Goal: Navigation & Orientation: Find specific page/section

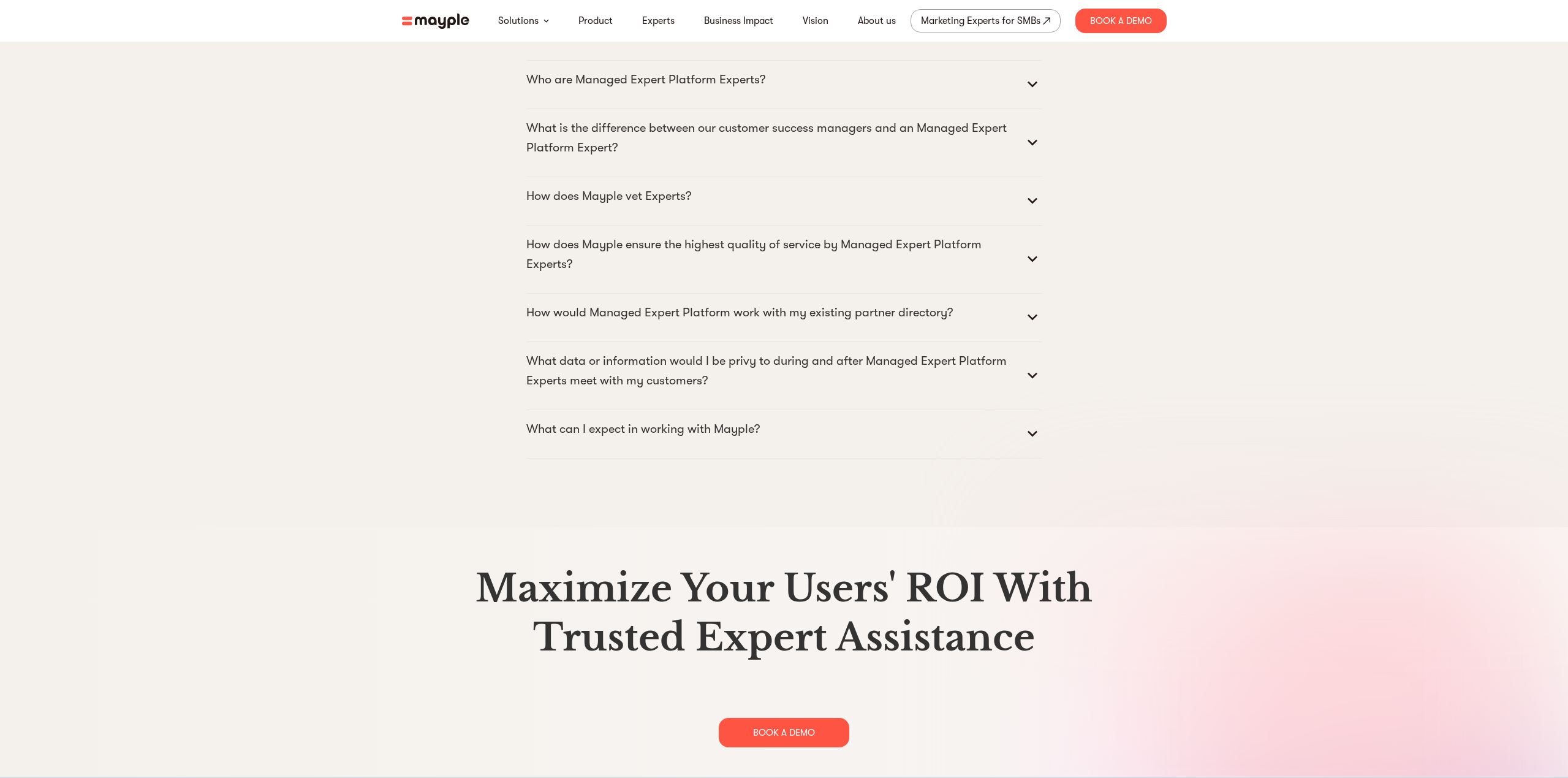
scroll to position [6264, 0]
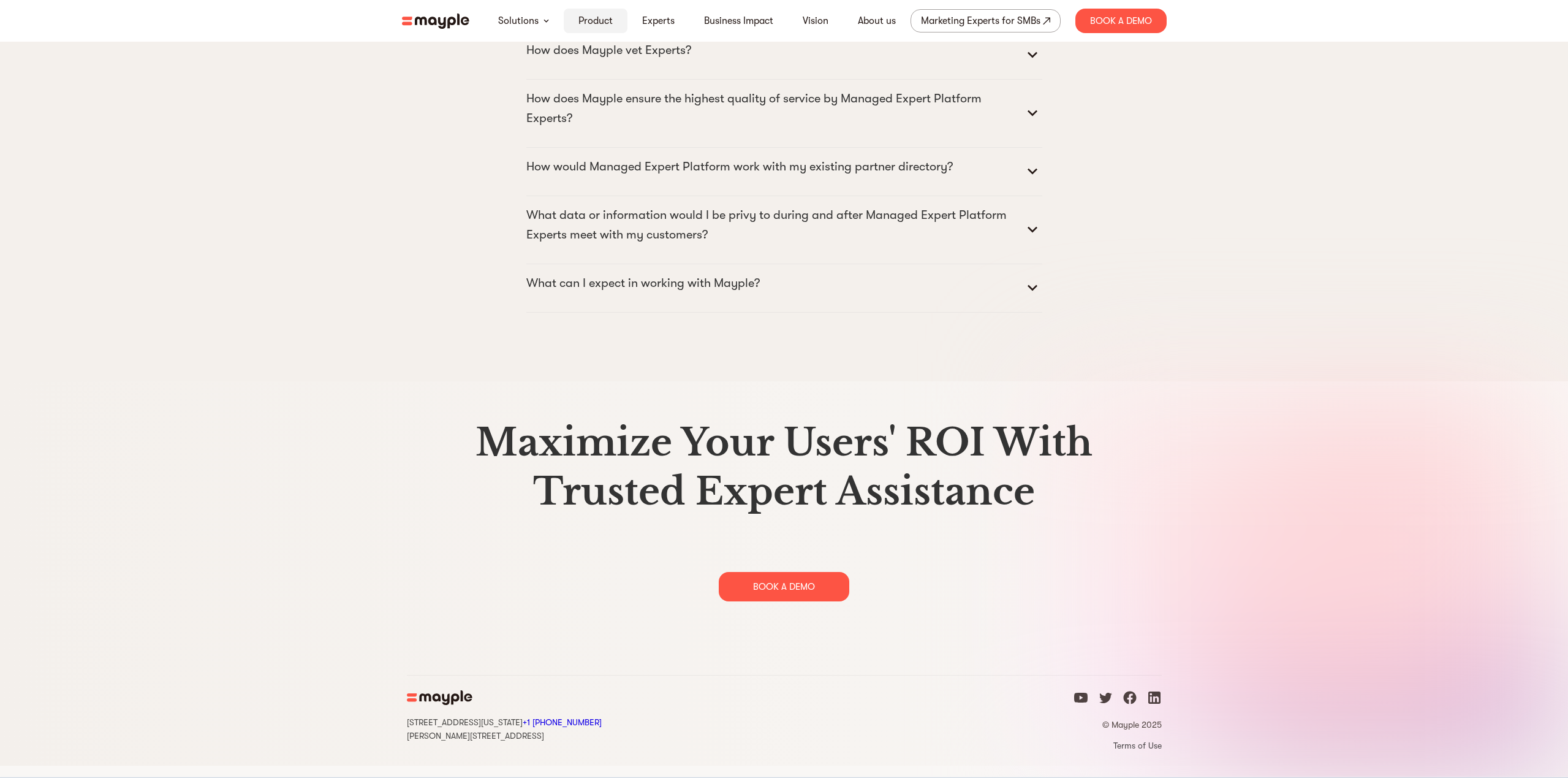
click at [597, 18] on link "Product" at bounding box center [595, 20] width 34 height 14
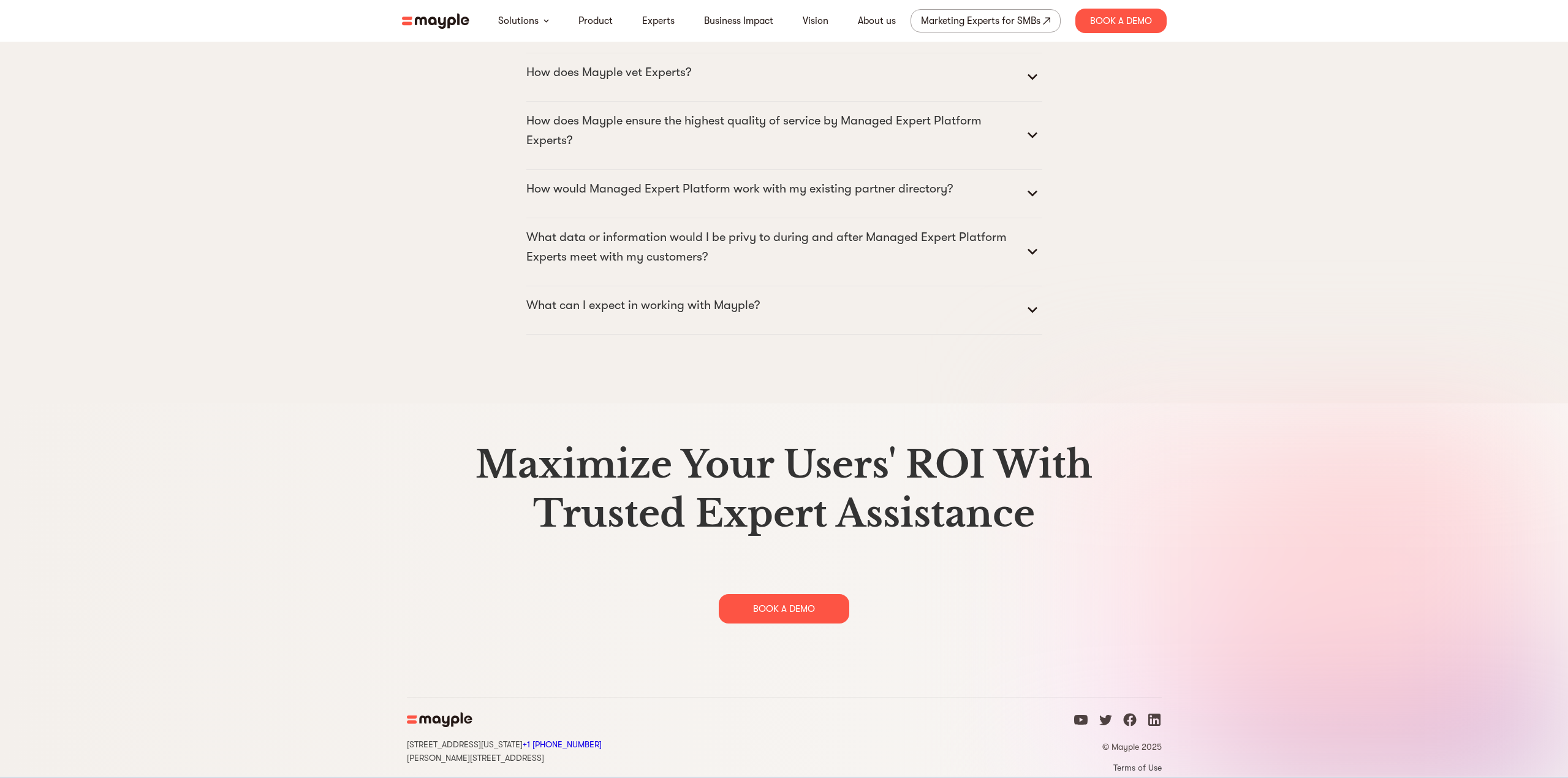
scroll to position [6264, 0]
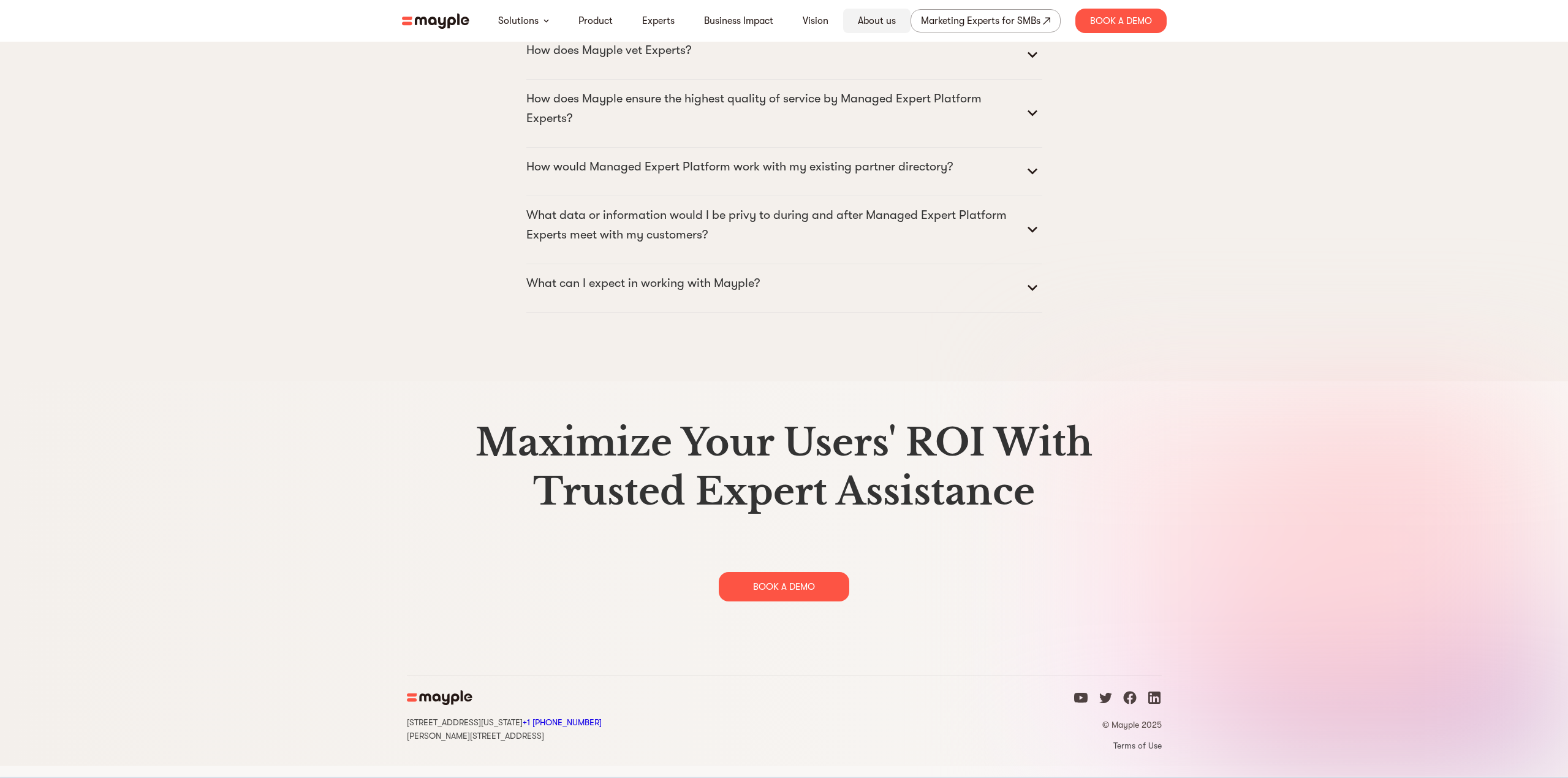
click at [889, 22] on link "About us" at bounding box center [877, 20] width 38 height 14
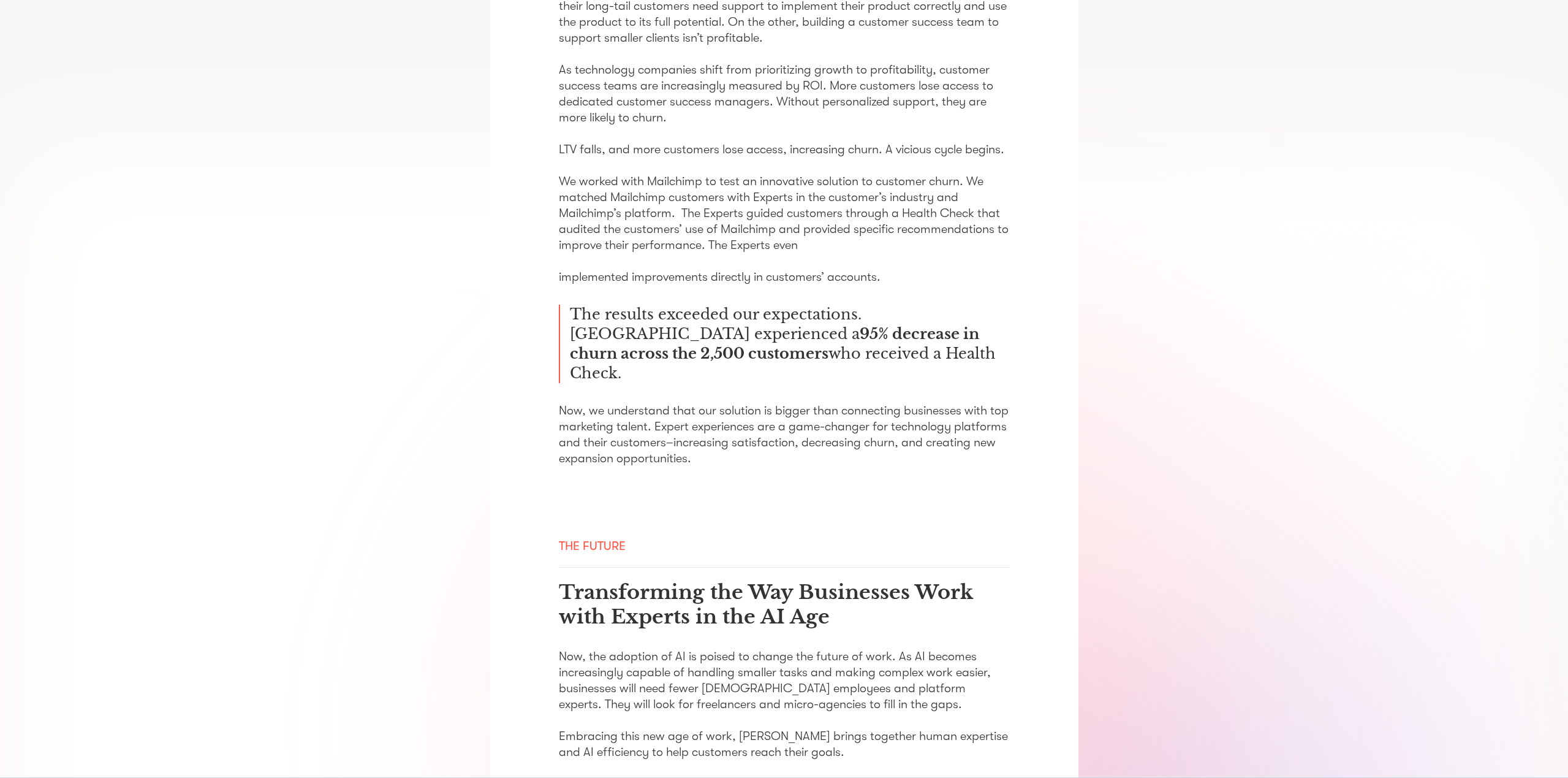
scroll to position [1747, 0]
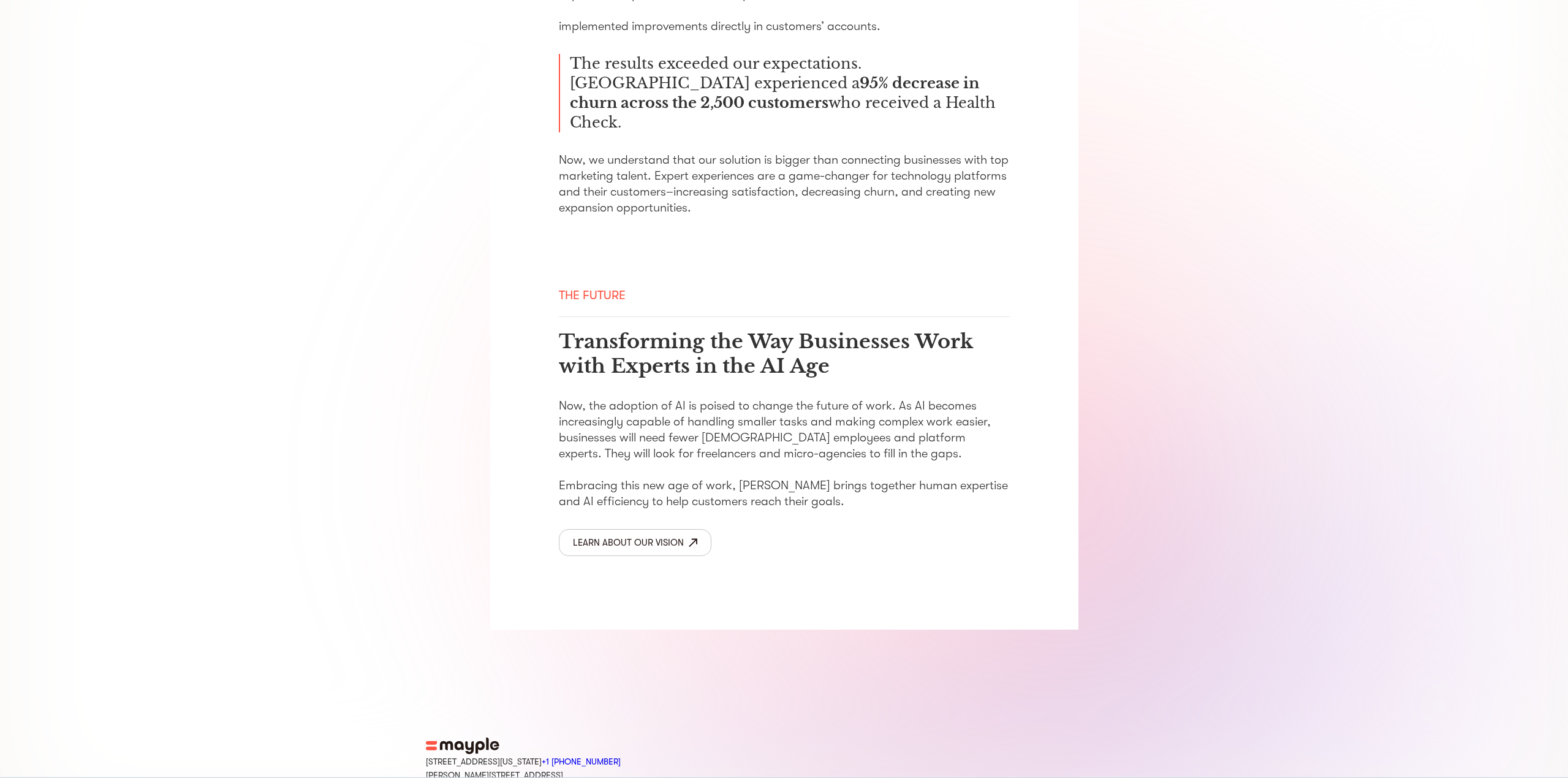
click at [352, 738] on footer "15 West 38 Street MB#532 New York, NY +1 929-335-6572 Sharon st. 4, Giv'atayim,…" at bounding box center [784, 789] width 1568 height 104
click at [415, 737] on footer "15 West 38 Street MB#532 New York, NY +1 929-335-6572 Sharon st. 4, Giv'atayim,…" at bounding box center [784, 789] width 1568 height 104
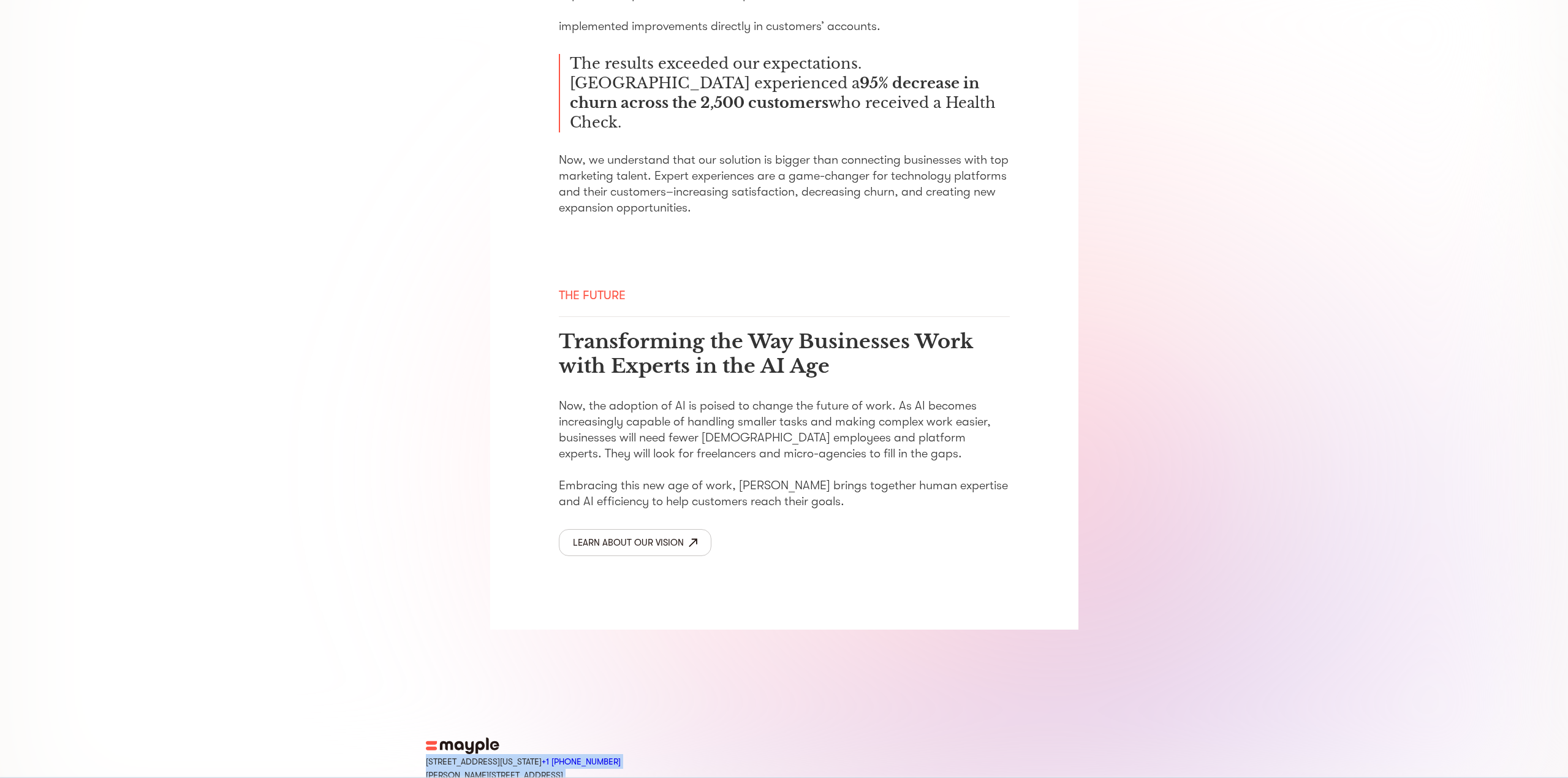
drag, startPoint x: 420, startPoint y: 678, endPoint x: 583, endPoint y: 735, distance: 172.7
click at [584, 738] on footer "15 West 38 Street MB#532 New York, NY +1 929-335-6572 Sharon st. 4, Giv'atayim,…" at bounding box center [784, 789] width 1568 height 104
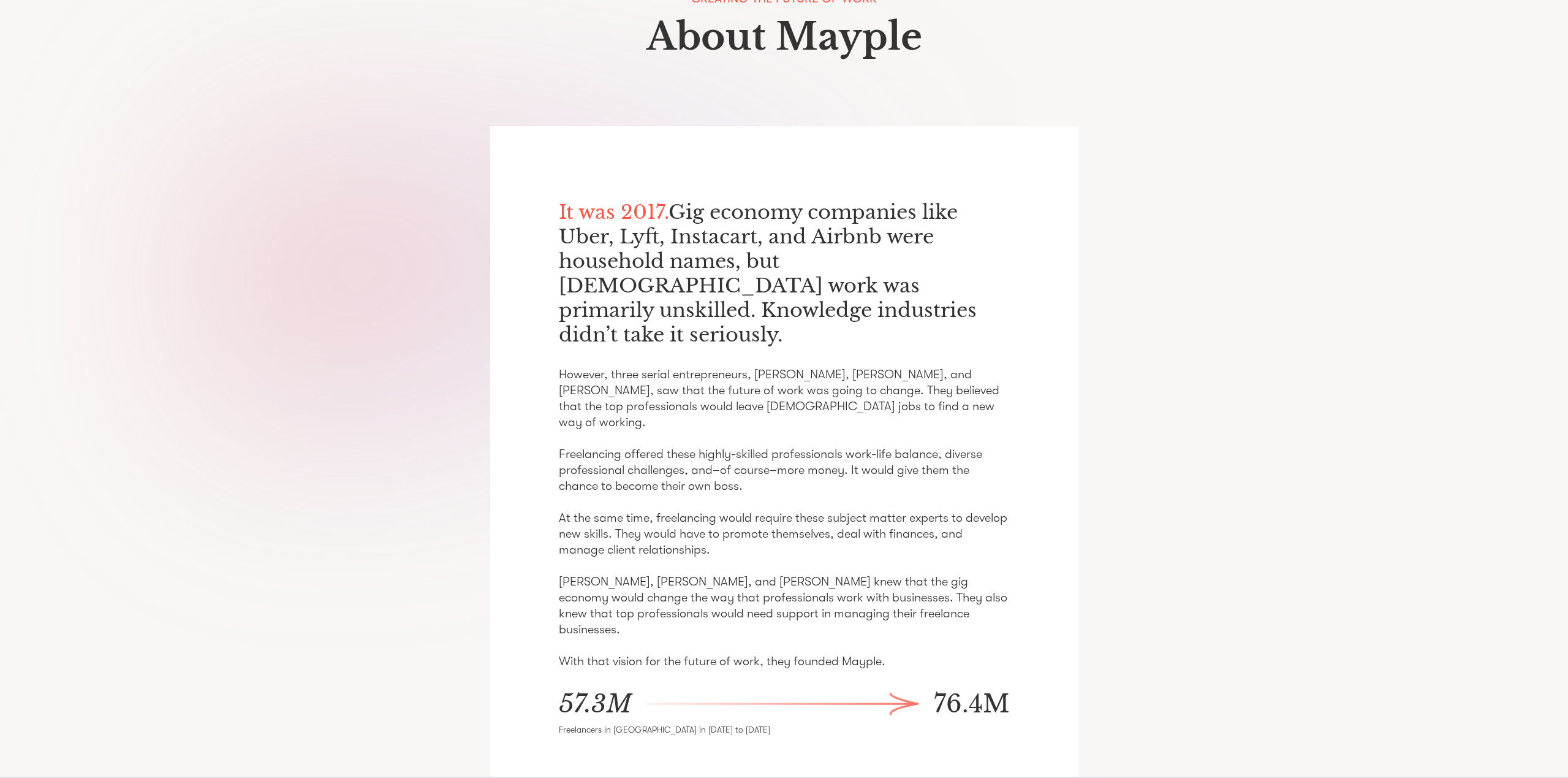
scroll to position [0, 0]
